Goal: Navigation & Orientation: Find specific page/section

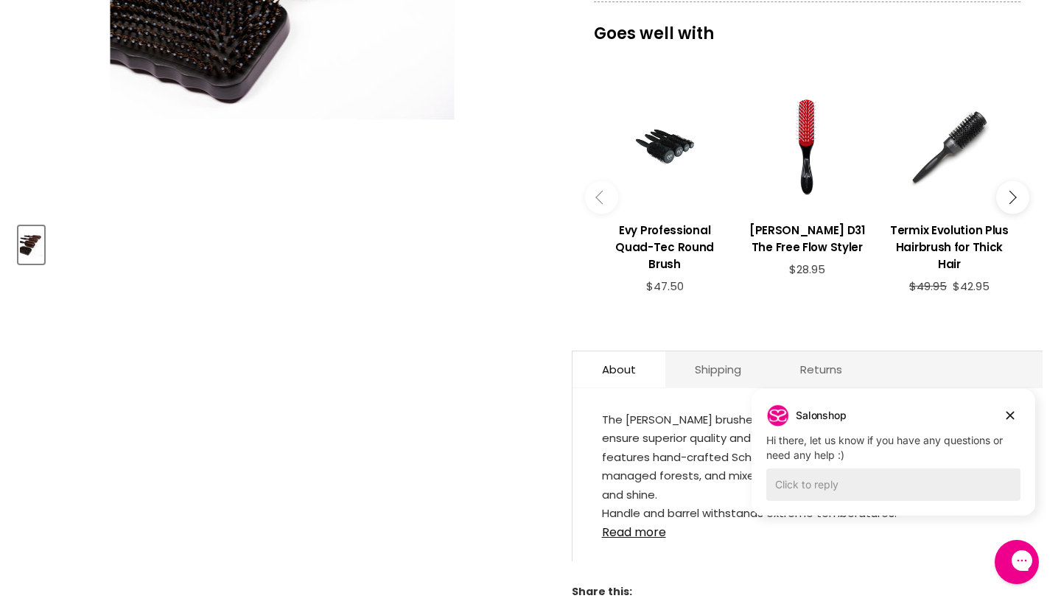
scroll to position [499, 0]
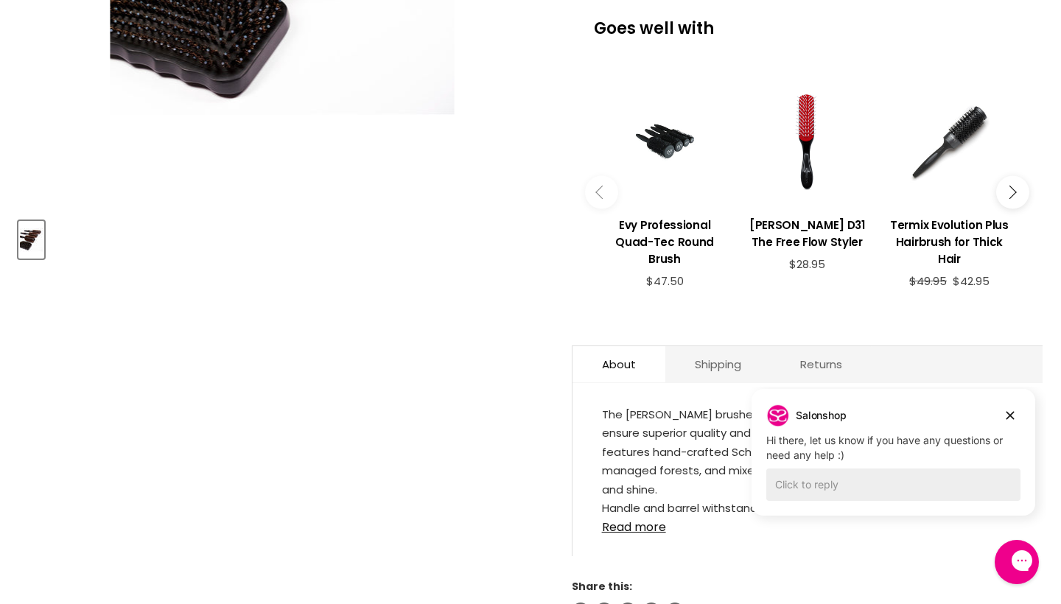
click at [1009, 197] on icon "Main content" at bounding box center [1009, 192] width 13 height 13
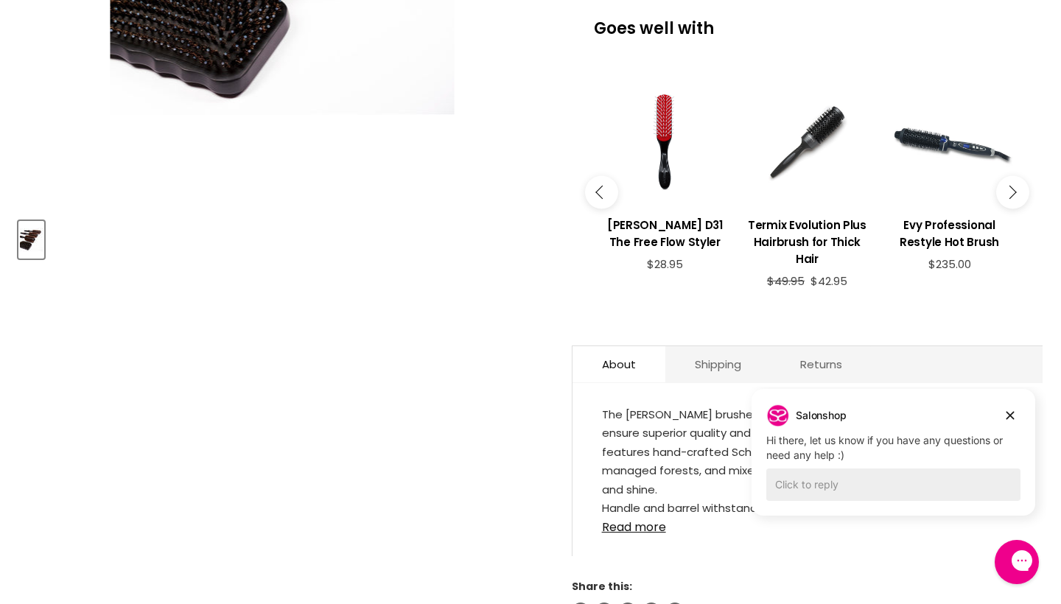
click at [598, 206] on button "Main content" at bounding box center [601, 192] width 33 height 33
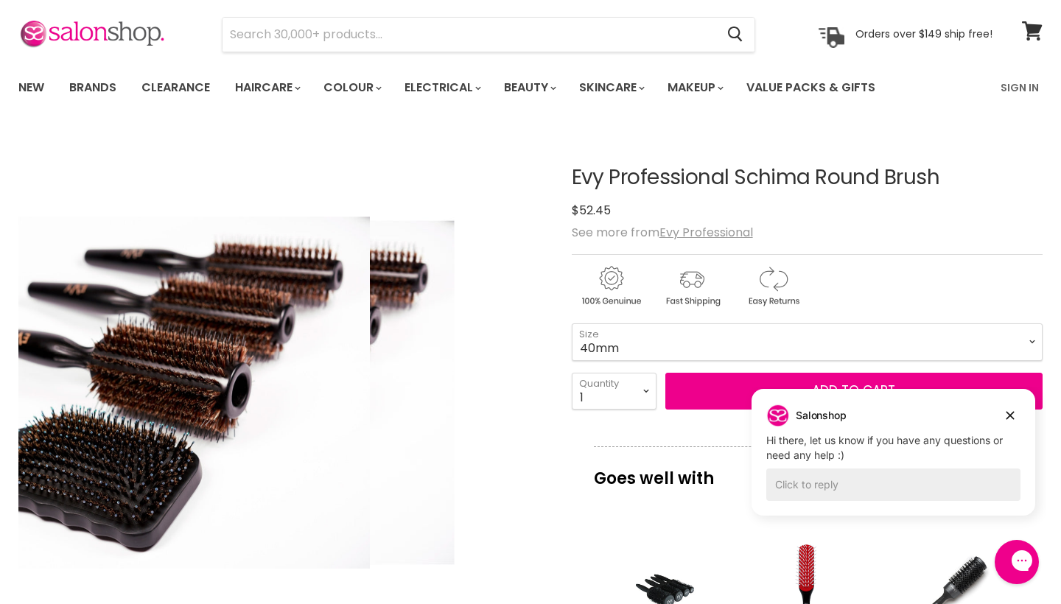
scroll to position [55, 0]
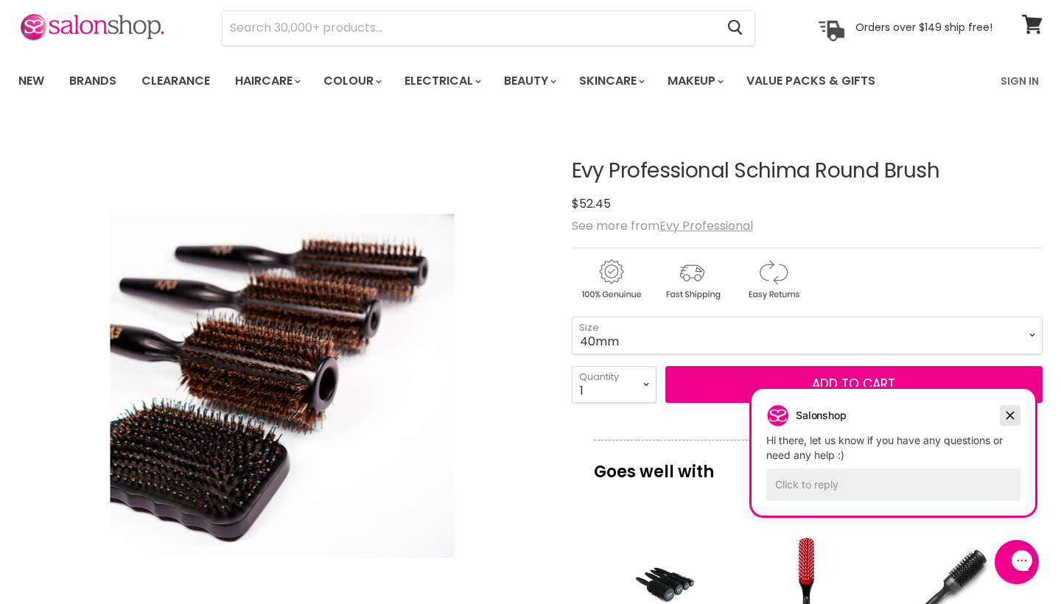
click at [1006, 411] on icon "Dismiss campaign" at bounding box center [1010, 416] width 15 height 18
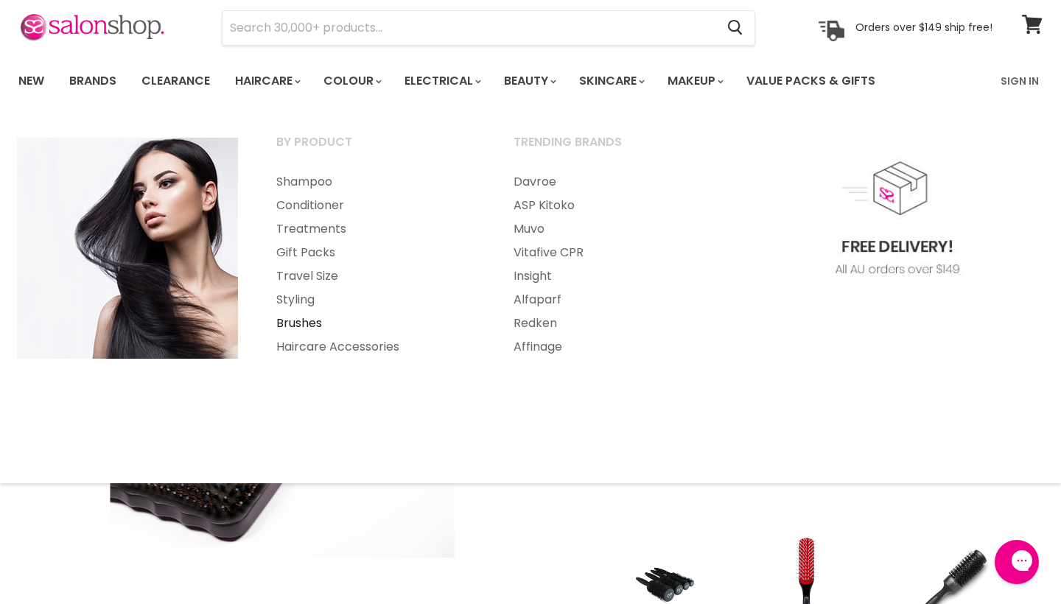
click at [292, 318] on link "Brushes" at bounding box center [375, 324] width 234 height 24
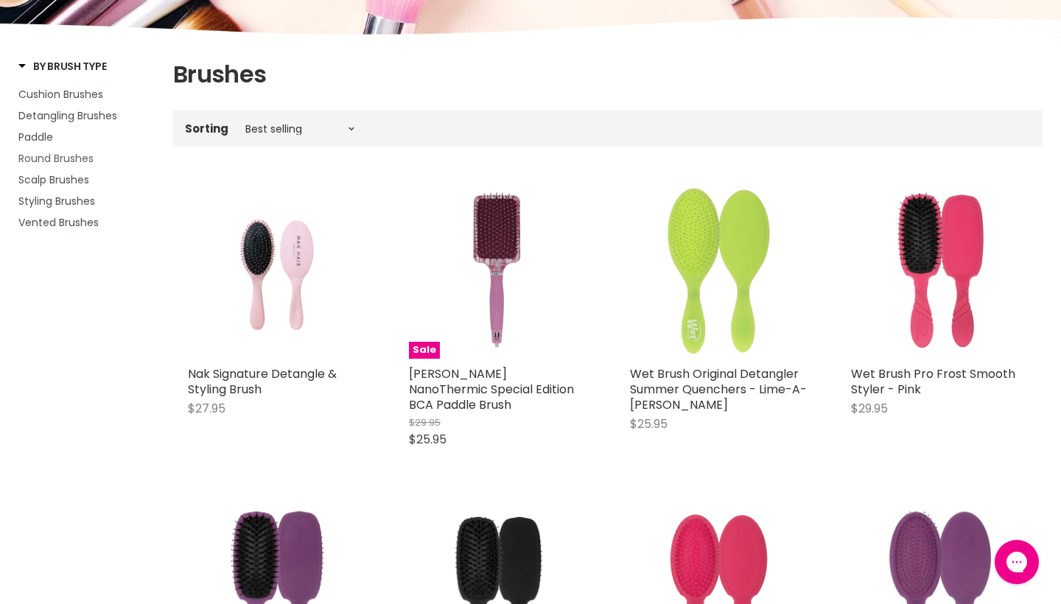
click at [59, 160] on span "Round Brushes" at bounding box center [55, 158] width 75 height 15
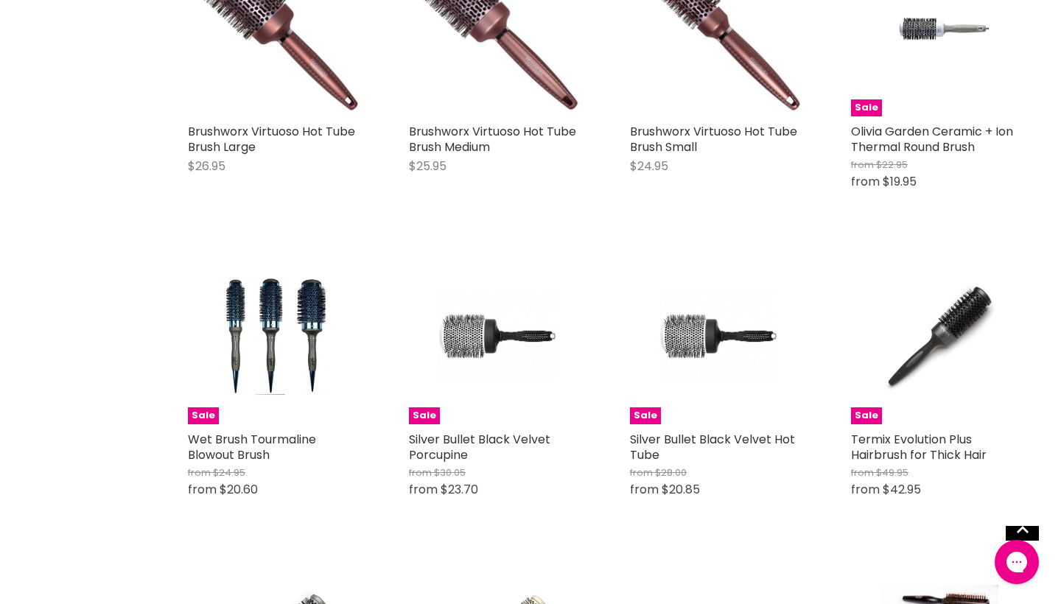
scroll to position [2889, 0]
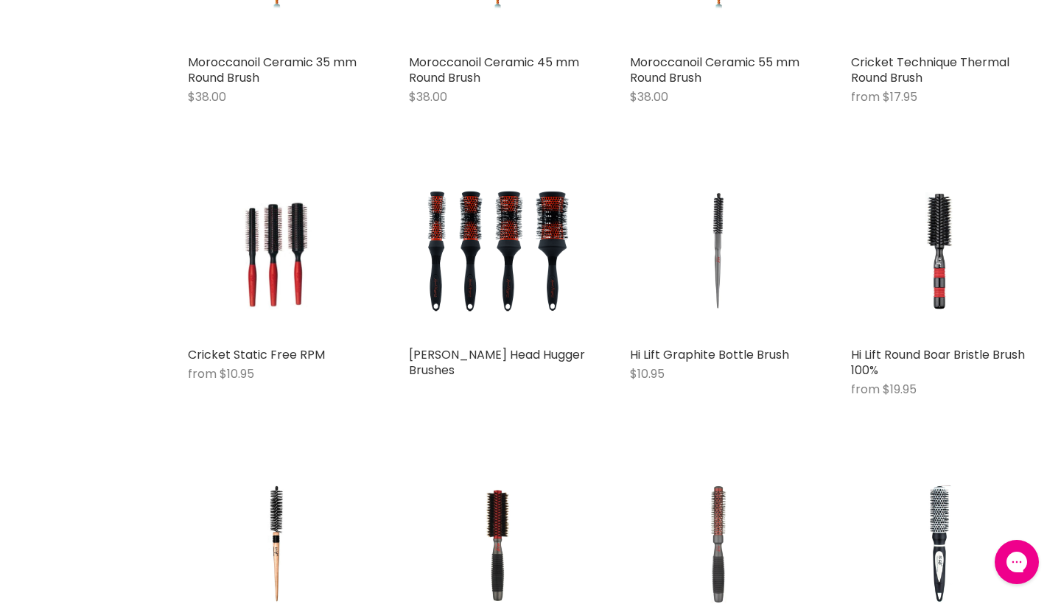
scroll to position [3897, 0]
